Goal: Task Accomplishment & Management: Manage account settings

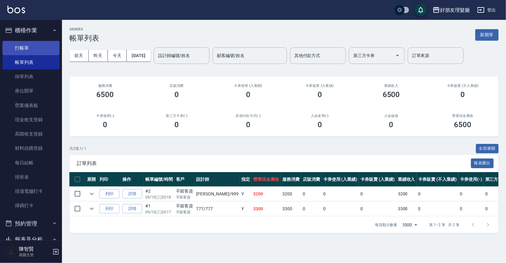
click at [38, 44] on link "打帳單" at bounding box center [30, 48] width 57 height 14
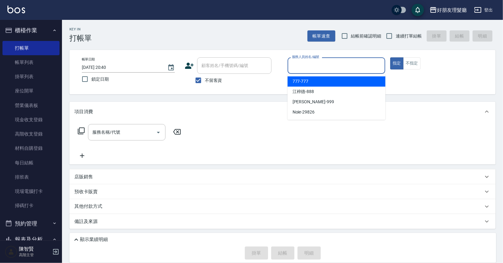
click at [315, 70] on input "服務人員姓名/編號" at bounding box center [336, 65] width 92 height 11
click at [315, 84] on div "777 -777" at bounding box center [337, 81] width 98 height 10
type input "777-777"
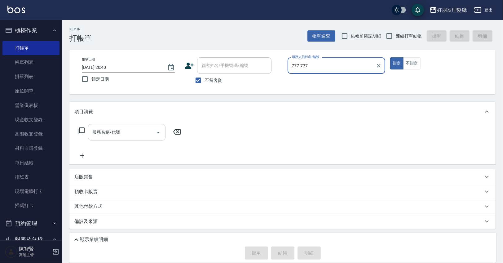
click at [134, 136] on input "服務名稱/代號" at bounding box center [122, 132] width 63 height 11
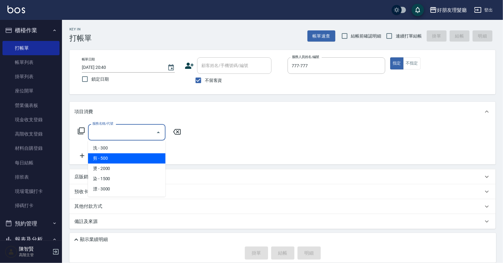
click at [124, 154] on span "剪 - 500" at bounding box center [126, 158] width 77 height 10
type input "剪(2)"
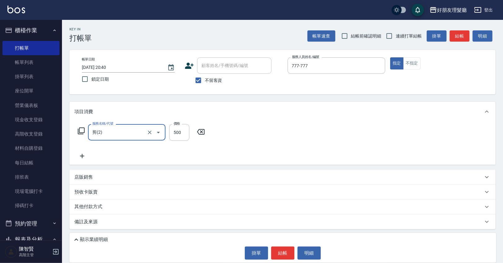
click at [83, 158] on icon at bounding box center [81, 155] width 15 height 7
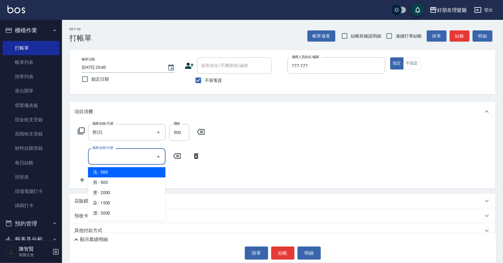
click at [113, 154] on input "服務名稱/代號" at bounding box center [122, 156] width 63 height 11
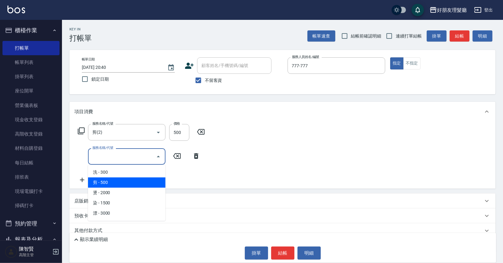
click at [117, 182] on span "剪 - 500" at bounding box center [126, 182] width 77 height 10
type input "剪(2)"
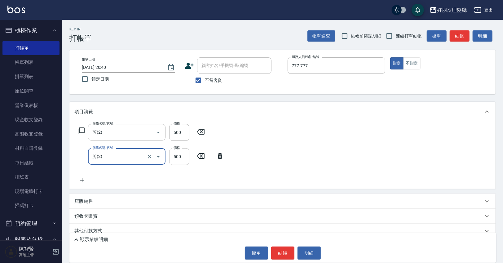
click at [179, 156] on input "500" at bounding box center [179, 156] width 20 height 17
type input "600"
click at [276, 147] on div "服務名稱/代號 剪(2) 服務名稱/代號 價格 500 價格 服務名稱/代號 剪(2) 服務名稱/代號 價格 600 價格" at bounding box center [282, 154] width 426 height 67
click at [286, 258] on button "結帳" at bounding box center [282, 252] width 23 height 13
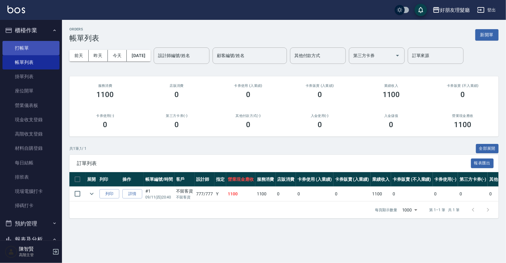
click at [32, 46] on link "打帳單" at bounding box center [30, 48] width 57 height 14
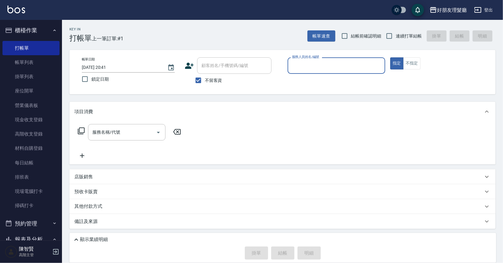
click at [308, 63] on input "服務人員姓名/編號" at bounding box center [336, 65] width 92 height 11
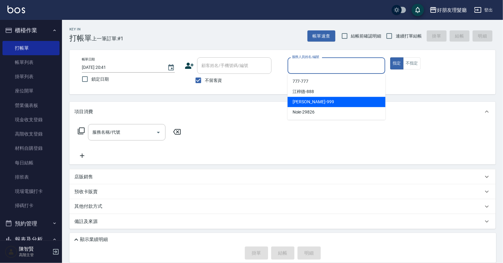
click at [313, 100] on div "[PERSON_NAME] -999" at bounding box center [337, 102] width 98 height 10
type input "[PERSON_NAME]-999"
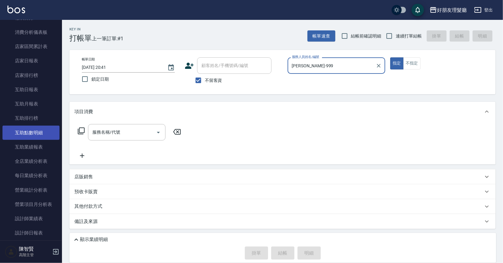
scroll to position [208, 0]
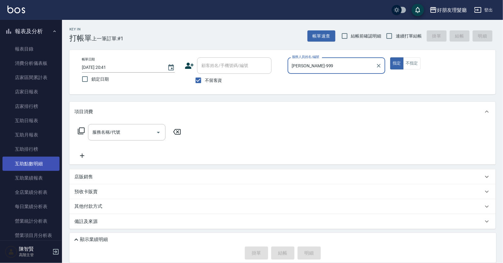
click at [34, 167] on link "互助點數明細" at bounding box center [30, 163] width 57 height 14
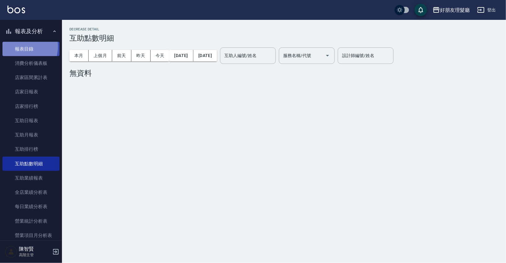
click at [19, 46] on link "報表目錄" at bounding box center [30, 49] width 57 height 14
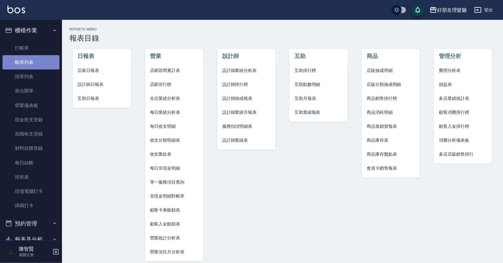
click at [35, 55] on link "帳單列表" at bounding box center [30, 62] width 57 height 14
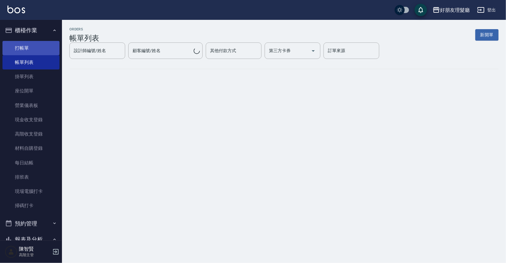
click at [36, 50] on link "打帳單" at bounding box center [30, 48] width 57 height 14
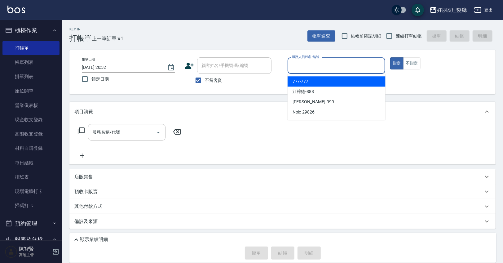
drag, startPoint x: 307, startPoint y: 61, endPoint x: 312, endPoint y: 67, distance: 8.1
click at [307, 61] on input "服務人員姓名/編號" at bounding box center [336, 65] width 92 height 11
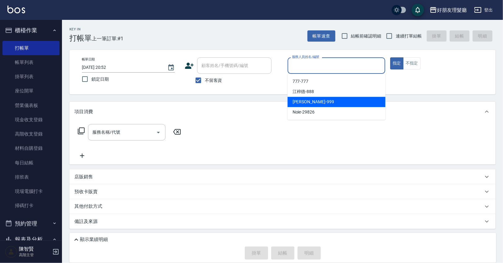
click at [314, 98] on div "[PERSON_NAME] -999" at bounding box center [337, 102] width 98 height 10
type input "[PERSON_NAME]-999"
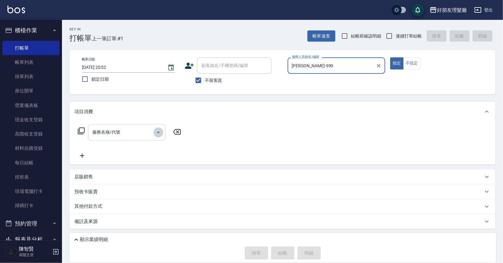
click at [158, 130] on icon "Open" at bounding box center [158, 132] width 7 height 7
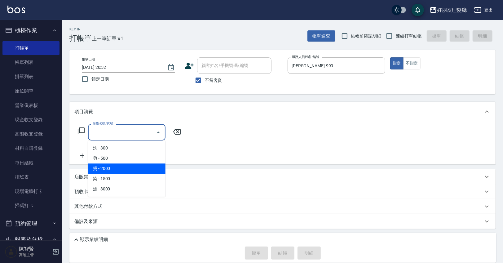
click at [117, 169] on span "燙 - 2000" at bounding box center [126, 168] width 77 height 10
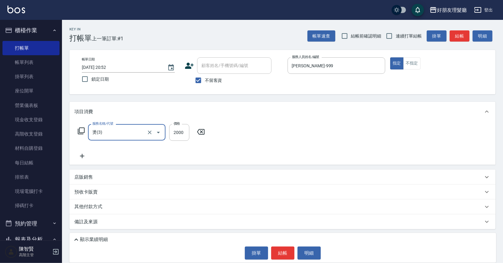
click at [160, 130] on icon "Open" at bounding box center [158, 132] width 7 height 7
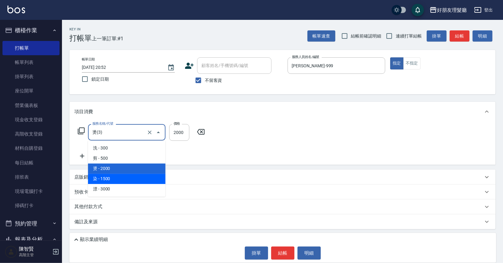
click at [143, 178] on span "染 - 1500" at bounding box center [126, 179] width 77 height 10
type input "染(4)"
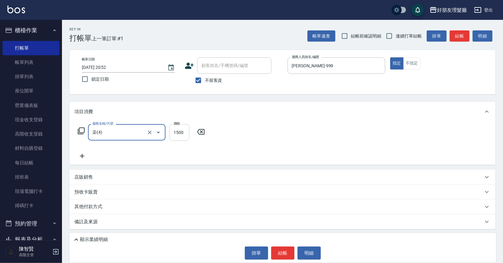
click at [184, 134] on input "1500" at bounding box center [179, 132] width 20 height 17
type input "4200"
click at [77, 158] on icon at bounding box center [81, 155] width 15 height 7
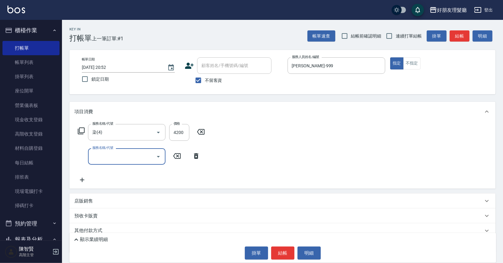
click at [80, 180] on icon at bounding box center [82, 180] width 4 height 4
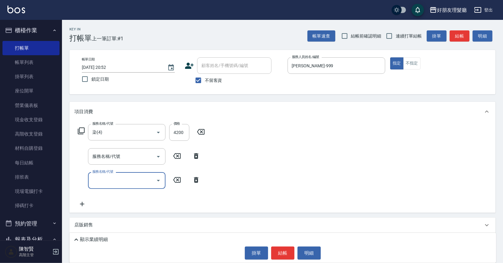
click at [81, 201] on icon at bounding box center [81, 203] width 15 height 7
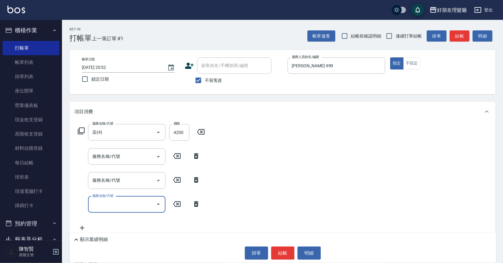
click at [82, 227] on icon at bounding box center [82, 228] width 4 height 4
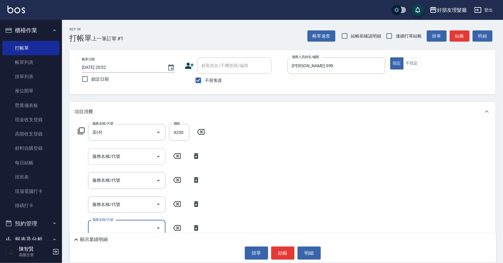
click at [132, 152] on input "服務名稱/代號" at bounding box center [122, 156] width 63 height 11
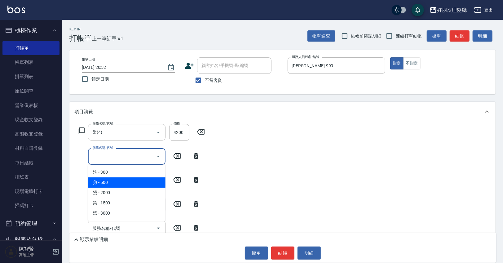
click at [115, 183] on span "剪 - 500" at bounding box center [126, 182] width 77 height 10
type input "剪(2)"
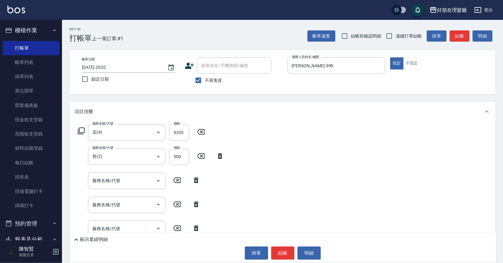
click at [275, 140] on div "服務名稱/代號 染(4) 服務名稱/代號 價格 4200 價格 服務名稱/代號 剪(2) 服務名稱/代號 價格 500 價格 服務名稱/代號 服務名稱/代號 …" at bounding box center [282, 190] width 426 height 139
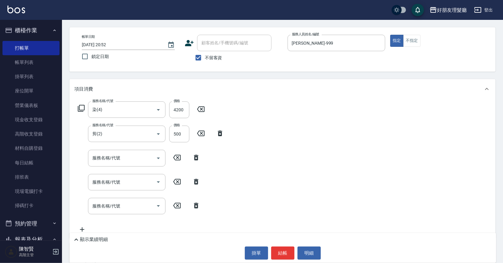
scroll to position [64, 0]
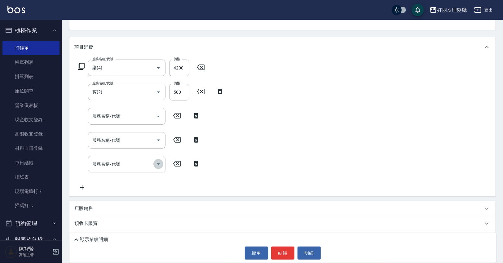
click at [155, 162] on icon "Open" at bounding box center [158, 163] width 7 height 7
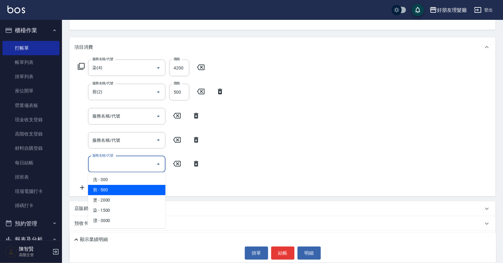
click at [143, 190] on span "剪 - 500" at bounding box center [126, 190] width 77 height 10
type input "剪(2)"
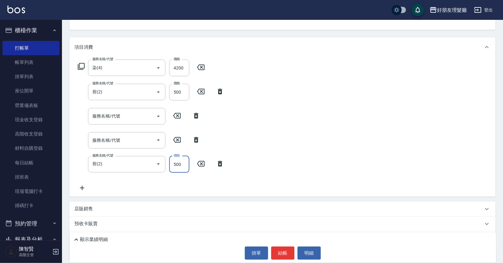
click at [177, 167] on input "500" at bounding box center [179, 164] width 20 height 17
type input "600"
click at [160, 143] on button "Open" at bounding box center [158, 140] width 10 height 10
click at [158, 143] on icon "Open" at bounding box center [158, 139] width 7 height 7
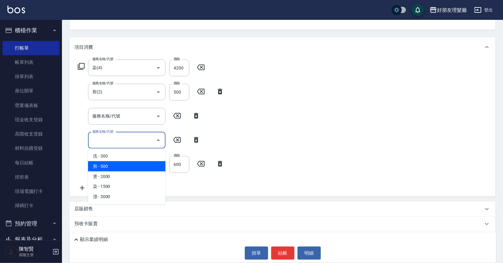
click at [149, 166] on span "剪 - 500" at bounding box center [126, 166] width 77 height 10
type input "剪(2)"
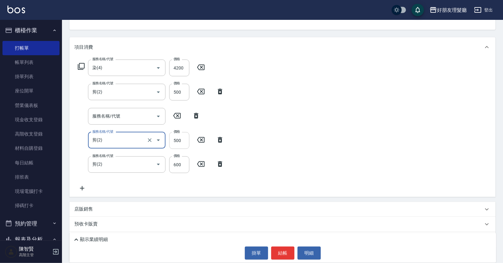
click at [182, 140] on input "500" at bounding box center [179, 140] width 20 height 17
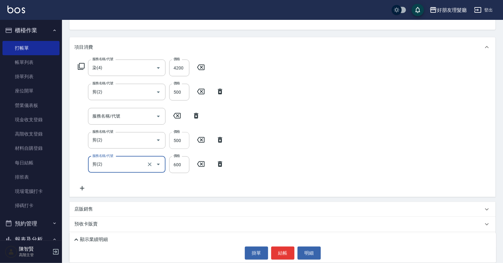
click at [178, 140] on input "500" at bounding box center [179, 140] width 20 height 17
click at [180, 141] on input "500" at bounding box center [179, 140] width 20 height 17
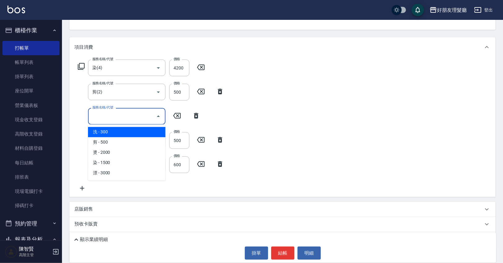
drag, startPoint x: 146, startPoint y: 114, endPoint x: 151, endPoint y: 116, distance: 5.2
click at [147, 114] on input "服務名稱/代號" at bounding box center [122, 116] width 63 height 11
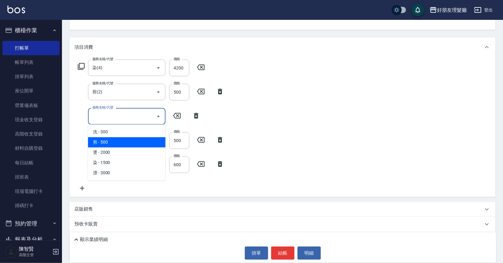
click at [139, 143] on span "剪 - 500" at bounding box center [126, 142] width 77 height 10
type input "剪(2)"
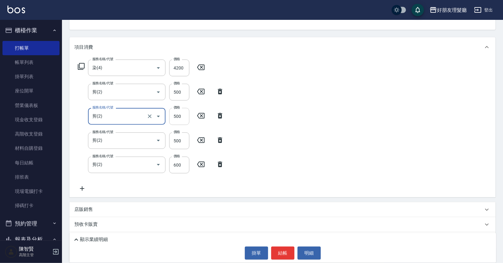
click at [180, 116] on input "500" at bounding box center [179, 116] width 20 height 17
type input "600"
click at [185, 138] on input "500" at bounding box center [179, 140] width 20 height 17
type input "600"
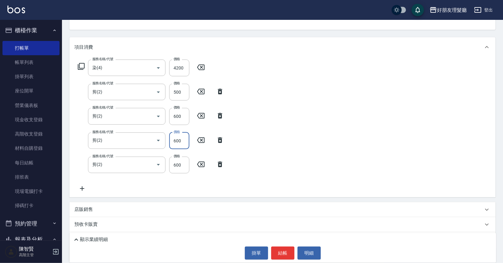
click at [332, 107] on div "服務名稱/代號 染(4) 服務名稱/代號 價格 4200 價格 服務名稱/代號 剪(2) 服務名稱/代號 價格 500 價格 服務名稱/代號 剪(2) 服務名…" at bounding box center [282, 127] width 426 height 140
click at [285, 247] on button "結帳" at bounding box center [282, 252] width 23 height 13
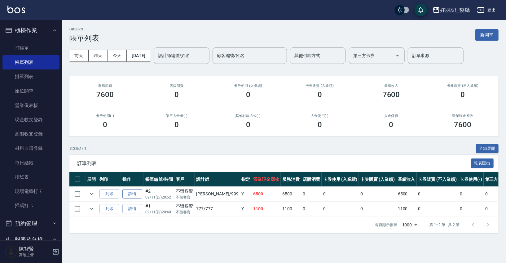
click at [134, 198] on link "詳情" at bounding box center [132, 194] width 20 height 10
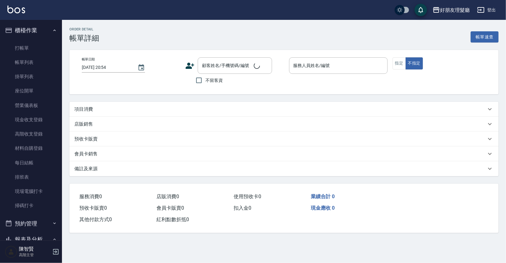
type input "[DATE] 20:52"
checkbox input "true"
type input "[PERSON_NAME]-999"
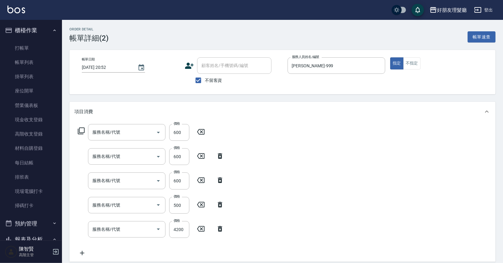
type input "剪(2)"
type input "染(4)"
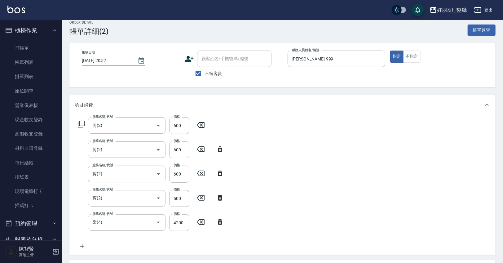
scroll to position [7, 0]
click at [81, 239] on div "服務名稱/代號 剪(2) 服務名稱/代號 價格 600 價格 服務名稱/代號 剪(2) 服務名稱/代號 價格 600 價格 服務名稱/代號 剪(2) 服務名稱…" at bounding box center [150, 183] width 153 height 133
click at [84, 243] on icon at bounding box center [81, 245] width 15 height 7
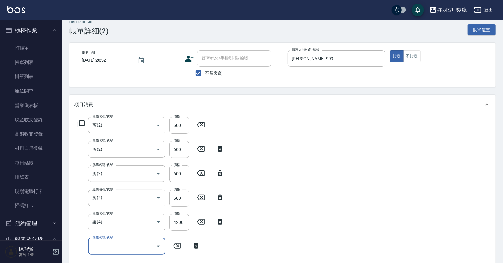
click at [117, 239] on div "服務名稱/代號" at bounding box center [126, 246] width 77 height 16
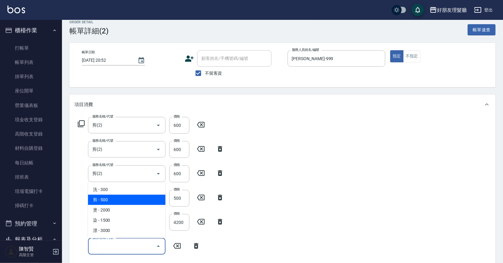
click at [117, 202] on span "剪 - 500" at bounding box center [126, 200] width 77 height 10
type input "剪(2)"
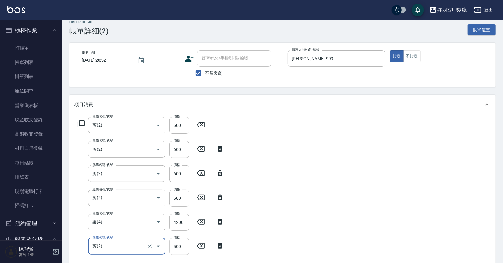
click at [183, 240] on input "500" at bounding box center [179, 246] width 20 height 17
type input "400"
click at [292, 162] on div "服務名稱/代號 剪(2) 服務名稱/代號 價格 600 價格 服務名稱/代號 剪(2) 服務名稱/代號 價格 600 價格 服務名稱/代號 剪(2) 服務名稱…" at bounding box center [282, 196] width 426 height 164
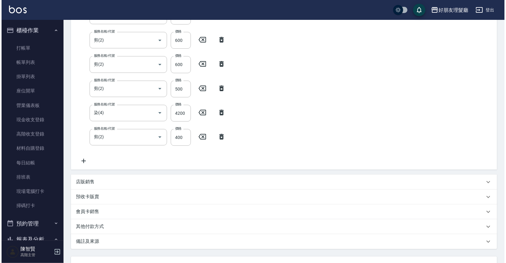
scroll to position [168, 0]
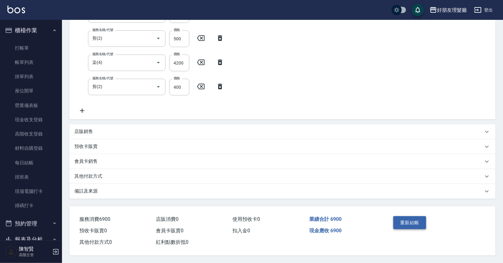
click at [412, 220] on button "重新結帳" at bounding box center [409, 222] width 33 height 13
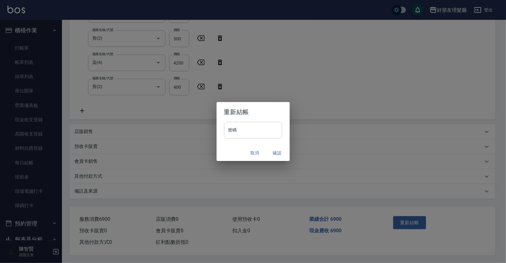
click at [248, 134] on input "密碼" at bounding box center [253, 130] width 58 height 17
type input "****"
click at [271, 152] on button "確認" at bounding box center [277, 152] width 20 height 11
